Goal: Task Accomplishment & Management: Use online tool/utility

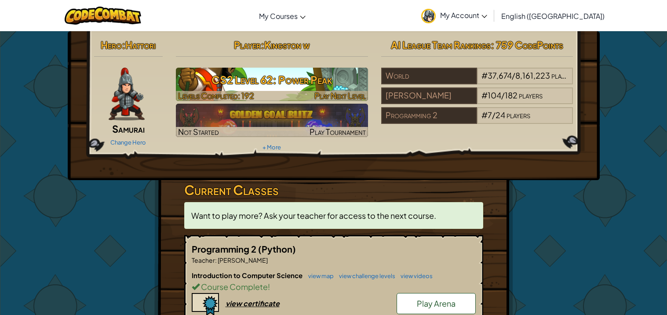
click at [225, 74] on h3 "CS2 Level 62: Power Peak" at bounding box center [272, 80] width 192 height 20
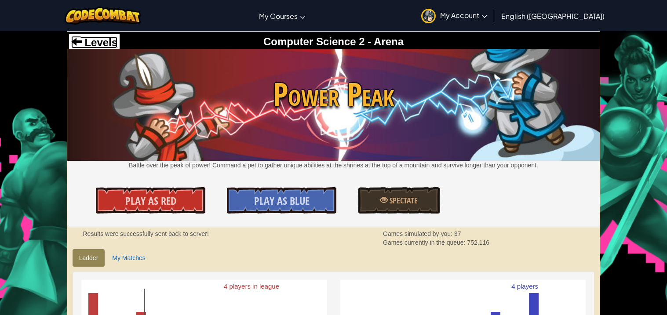
click at [96, 42] on span "Levels" at bounding box center [100, 42] width 36 height 12
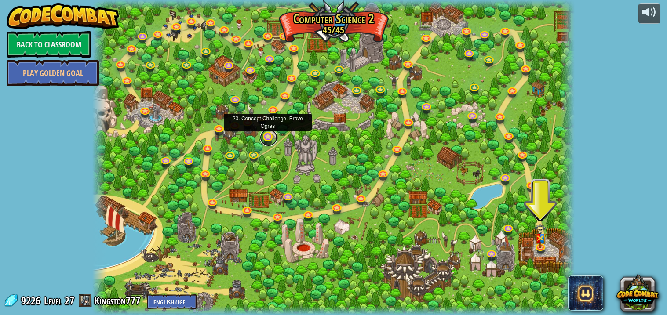
click at [267, 139] on link at bounding box center [269, 138] width 18 height 18
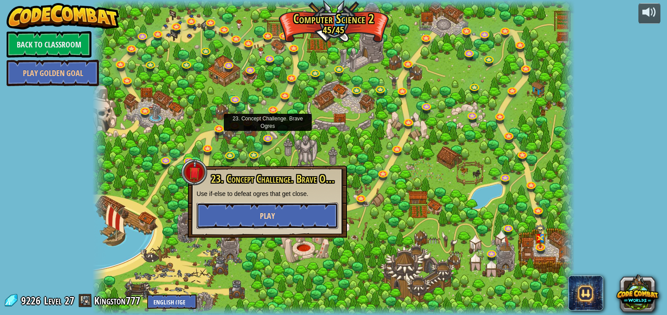
click at [279, 213] on button "Play" at bounding box center [266, 216] width 141 height 26
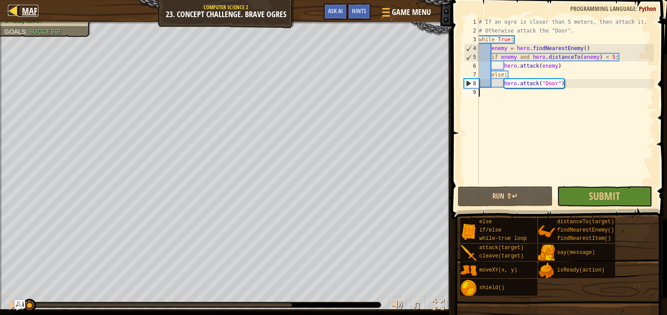
click at [28, 12] on span "Map" at bounding box center [30, 11] width 16 height 12
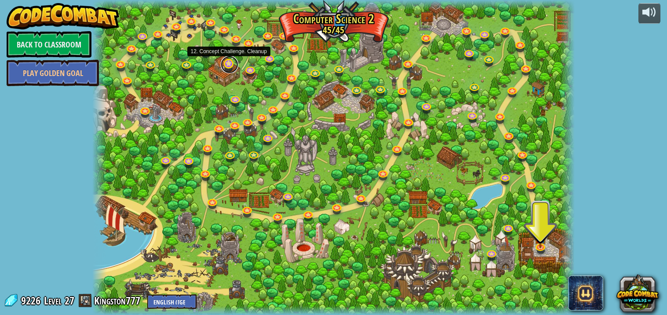
click at [231, 69] on link at bounding box center [230, 65] width 18 height 18
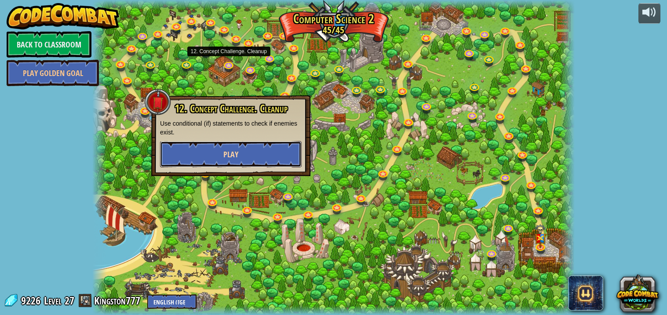
click at [265, 152] on button "Play" at bounding box center [230, 154] width 141 height 26
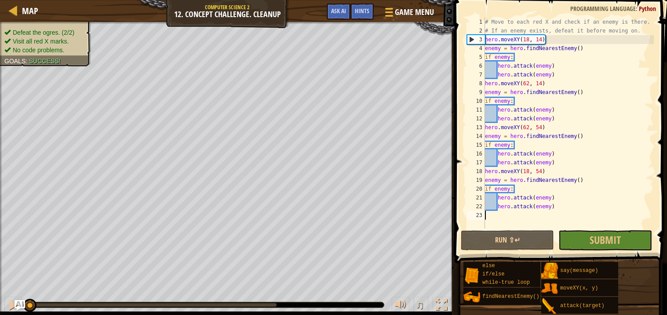
click at [484, 39] on div "3" at bounding box center [476, 39] width 18 height 9
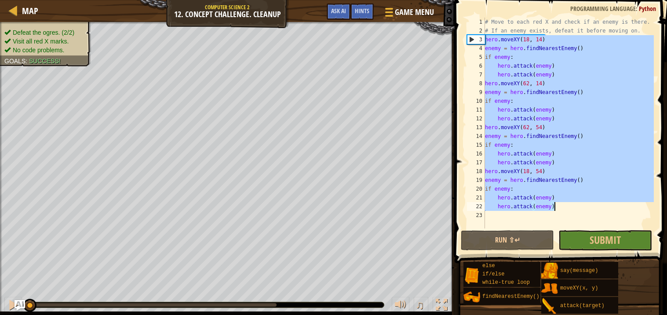
drag, startPoint x: 486, startPoint y: 39, endPoint x: 580, endPoint y: 209, distance: 194.5
click at [580, 209] on div "# Move to each red X and check if an enemy is there. # If an enemy exists, defe…" at bounding box center [568, 132] width 170 height 229
type textarea "hero.attack(enemy) hero.attack(enemy)"
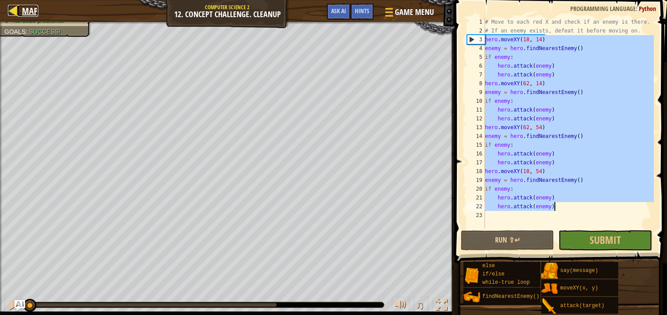
click at [32, 11] on span "Map" at bounding box center [30, 11] width 16 height 12
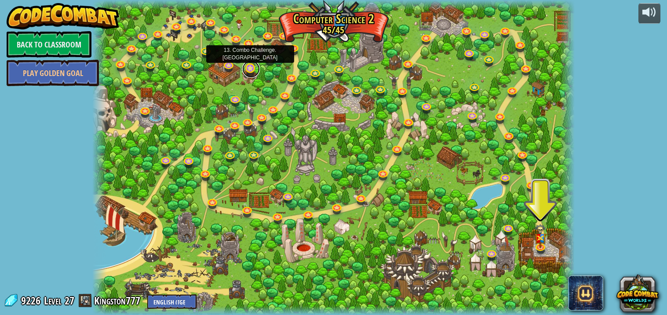
click at [247, 71] on link at bounding box center [251, 69] width 18 height 18
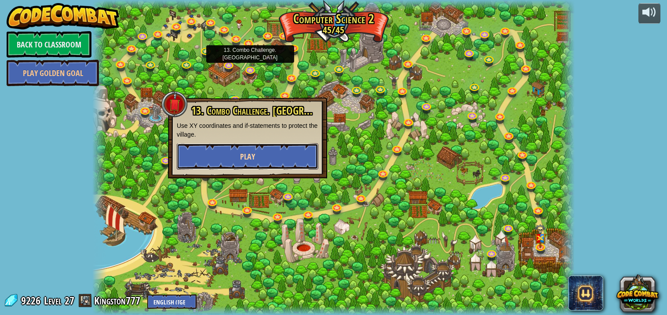
click at [284, 162] on button "Play" at bounding box center [247, 156] width 141 height 26
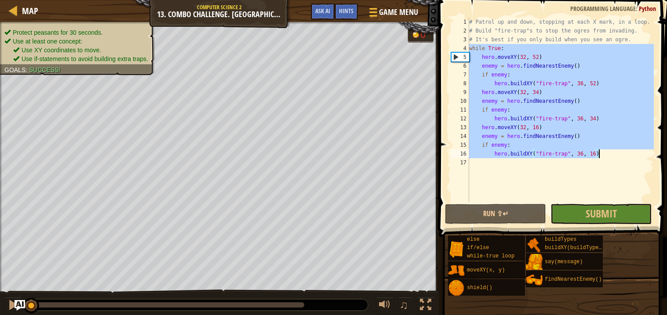
drag, startPoint x: 470, startPoint y: 47, endPoint x: 625, endPoint y: 154, distance: 188.9
click at [625, 154] on div "# Patrol up and down, stopping at each X mark, in a loop. # Build "fire-trap"s …" at bounding box center [560, 119] width 186 height 202
type textarea "if enemy: hero.buildXY("fire-trap", 36, 16)"
click at [11, 13] on div at bounding box center [13, 10] width 11 height 11
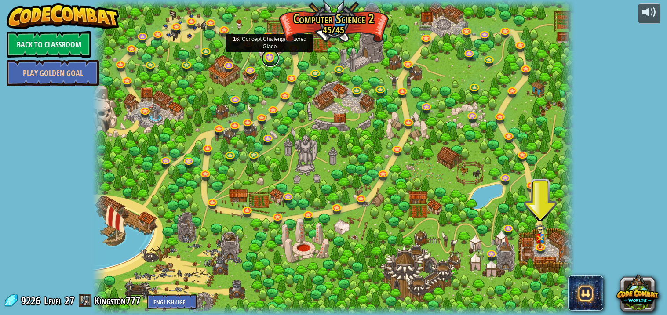
click at [277, 56] on link at bounding box center [270, 58] width 18 height 18
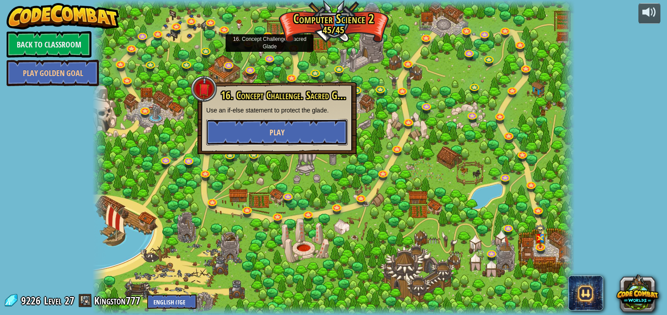
click at [283, 132] on span "Play" at bounding box center [276, 132] width 15 height 11
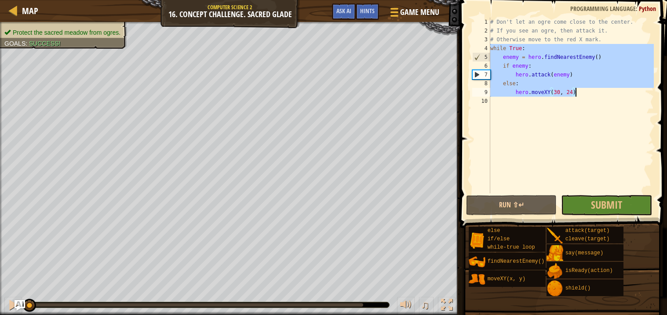
drag, startPoint x: 490, startPoint y: 46, endPoint x: 584, endPoint y: 92, distance: 104.9
click at [584, 92] on div "# Don't let an ogre come close to the center. # If you see an ogre, then attack…" at bounding box center [570, 114] width 165 height 193
type textarea "else: hero.moveXY(30, 24)"
click at [35, 9] on span "Map" at bounding box center [30, 11] width 16 height 12
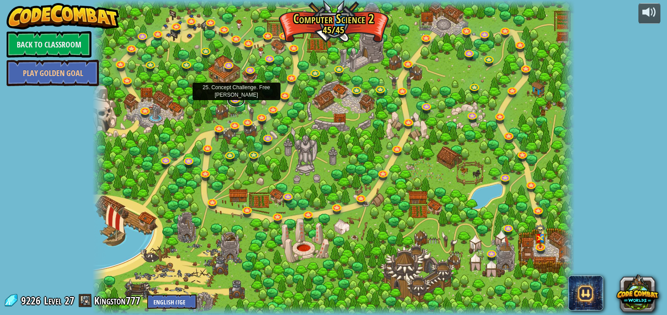
click at [237, 99] on link at bounding box center [236, 100] width 18 height 13
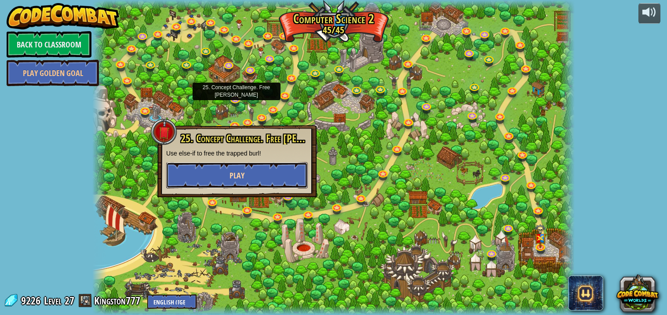
click at [265, 171] on button "Play" at bounding box center [236, 175] width 141 height 26
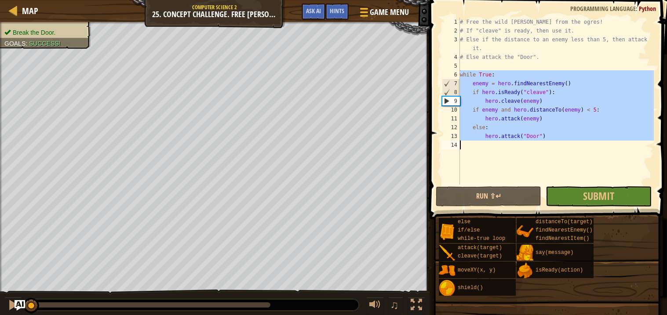
drag, startPoint x: 460, startPoint y: 74, endPoint x: 563, endPoint y: 139, distance: 121.4
click at [563, 139] on div "# Free the wild [PERSON_NAME] from the ogres! # If "cleave" is ready, then use …" at bounding box center [556, 110] width 196 height 185
type textarea "else: hero.attack("Door")"
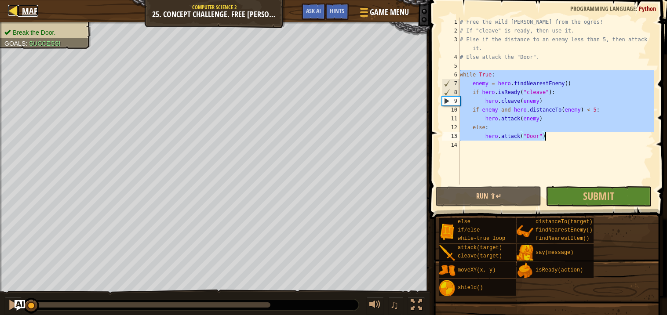
click at [25, 13] on span "Map" at bounding box center [30, 11] width 16 height 12
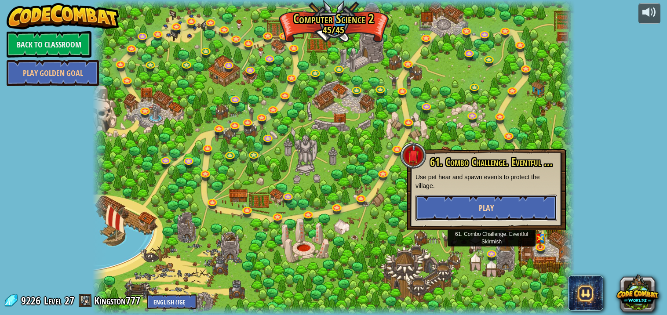
click at [469, 203] on button "Play" at bounding box center [485, 208] width 141 height 26
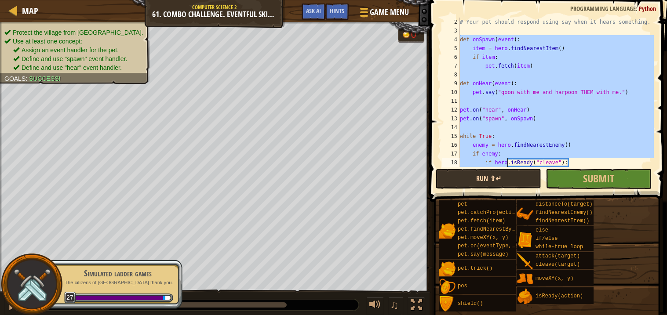
scroll to position [44, 0]
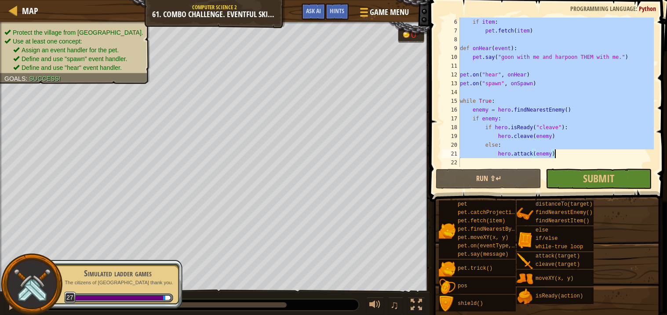
drag, startPoint x: 461, startPoint y: 48, endPoint x: 565, endPoint y: 153, distance: 148.5
click at [565, 153] on div "if item : pet . fetch ( item ) def onHear ( event ) : pet . say ( "goon with me…" at bounding box center [556, 101] width 196 height 167
type textarea "else: hero.attack(enemy)"
